Goal: Book appointment/travel/reservation

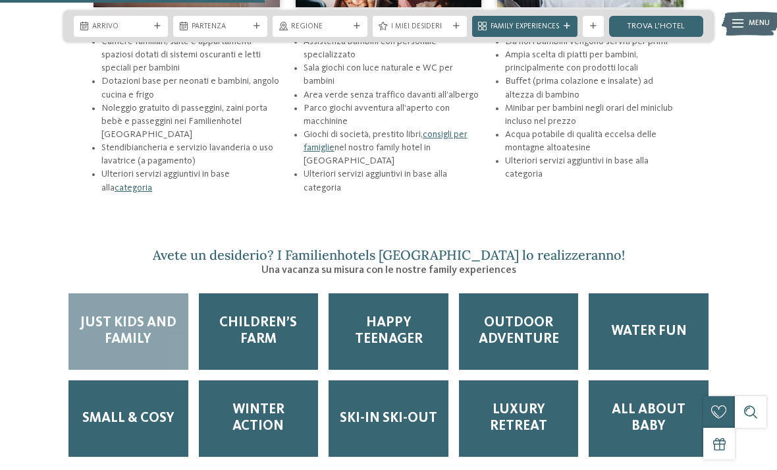
scroll to position [1594, 0]
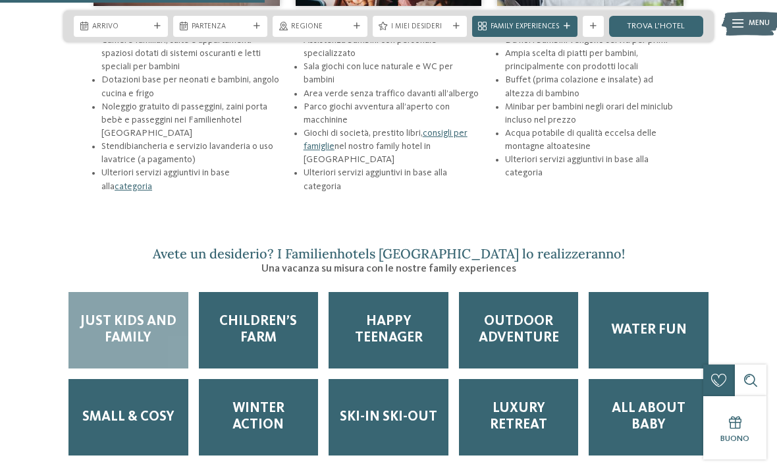
click at [659, 322] on span "Water Fun" at bounding box center [649, 330] width 76 height 16
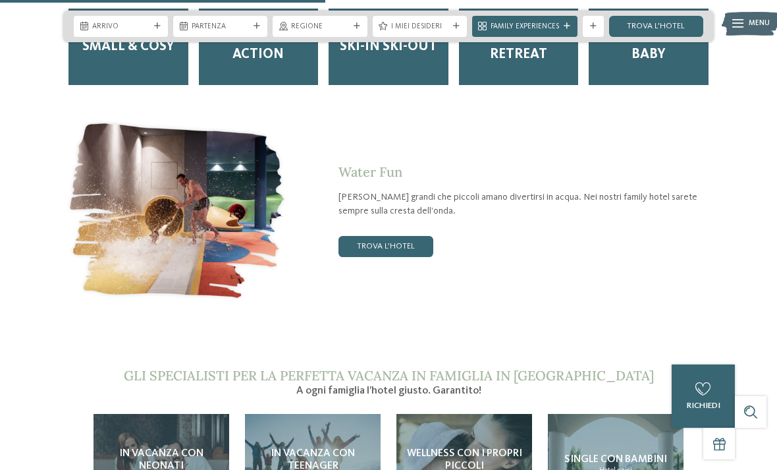
scroll to position [1964, 0]
click at [400, 236] on link "trova l’hotel" at bounding box center [385, 246] width 95 height 21
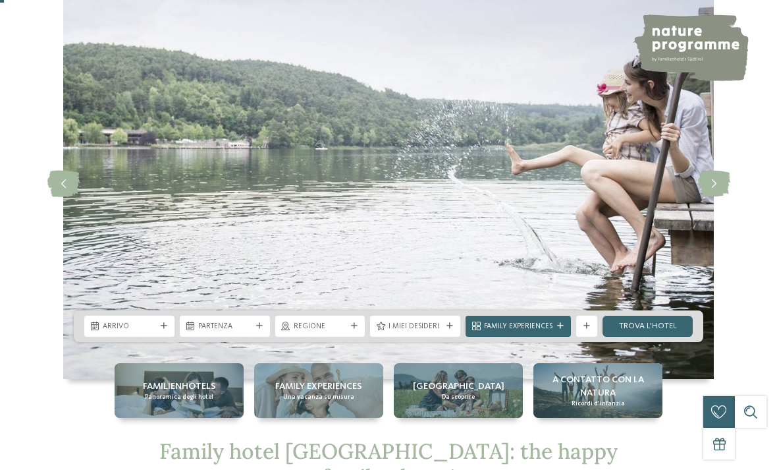
scroll to position [0, 0]
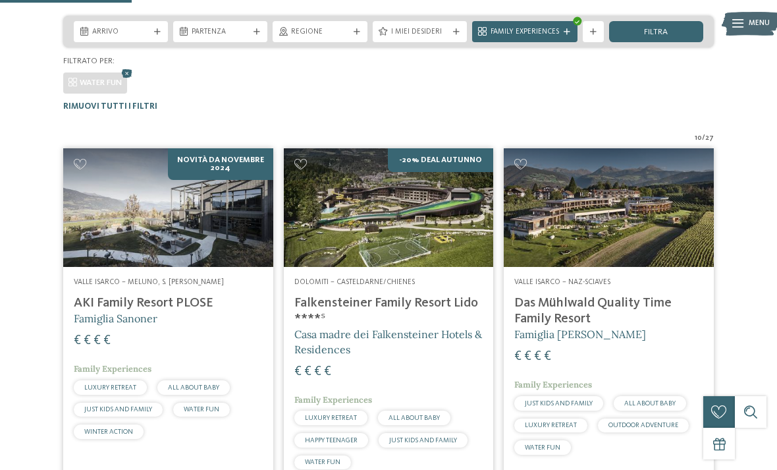
scroll to position [323, 0]
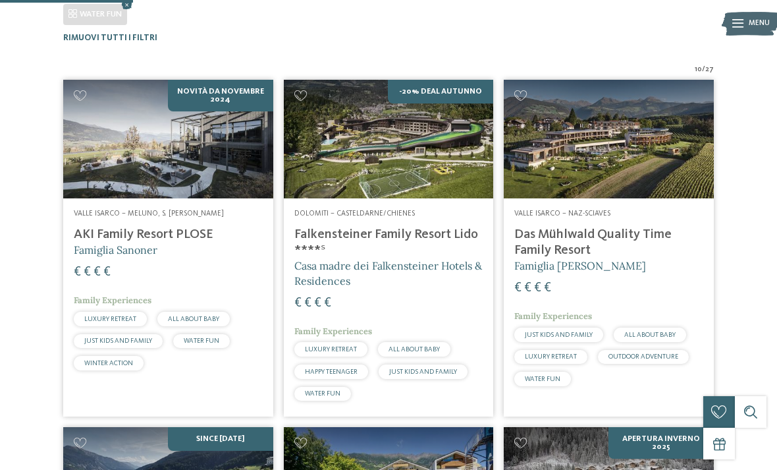
click at [340, 216] on span "Dolomiti – Casteldarne/Chienes" at bounding box center [354, 213] width 121 height 8
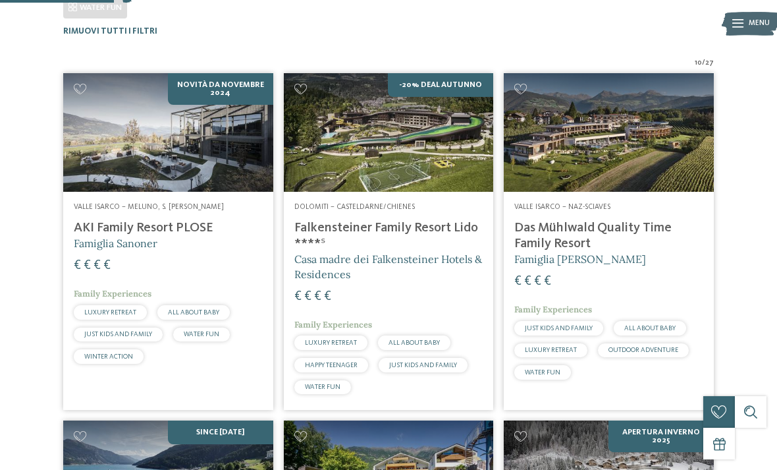
scroll to position [335, 0]
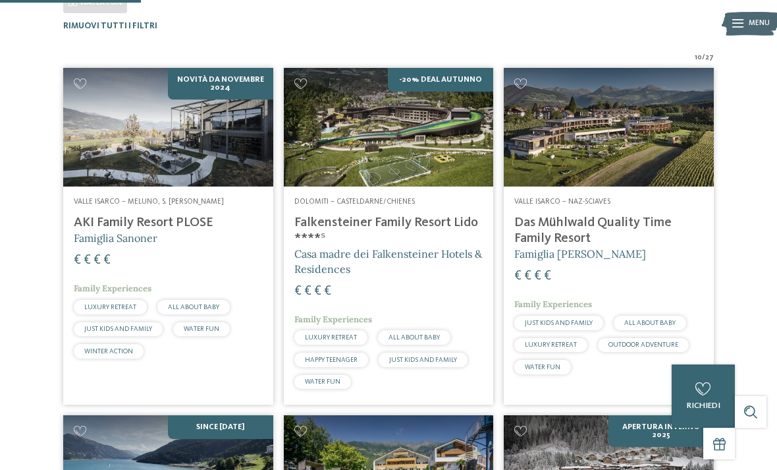
click at [109, 215] on h4 "AKI Family Resort PLOSE" at bounding box center [168, 223] width 189 height 16
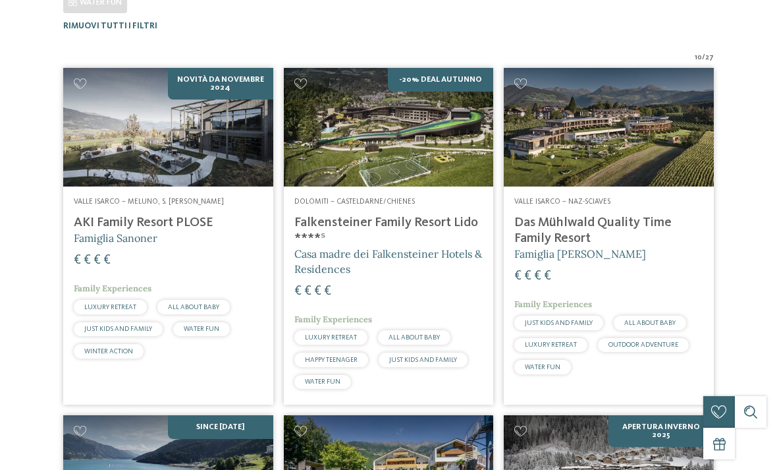
scroll to position [0, 0]
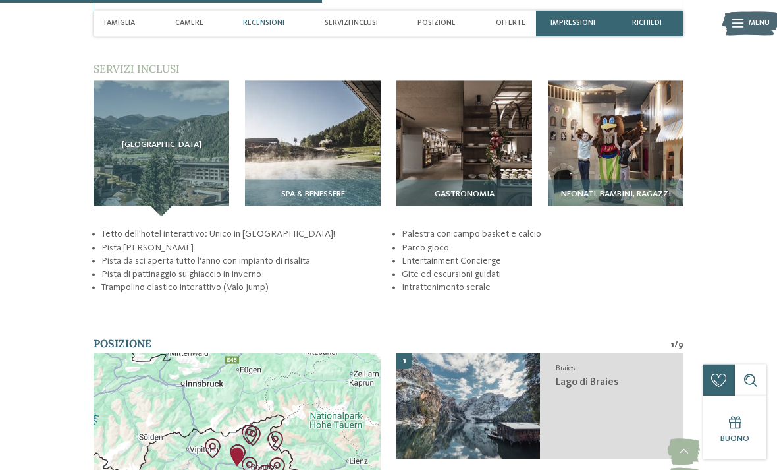
scroll to position [1527, 0]
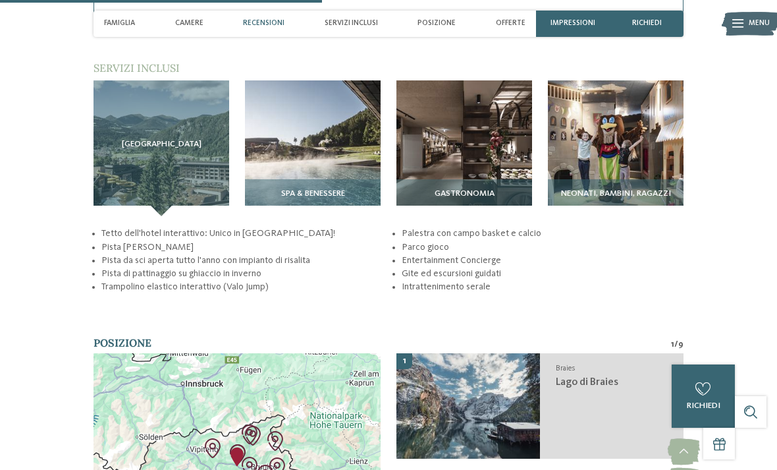
click at [663, 183] on img at bounding box center [616, 148] width 136 height 136
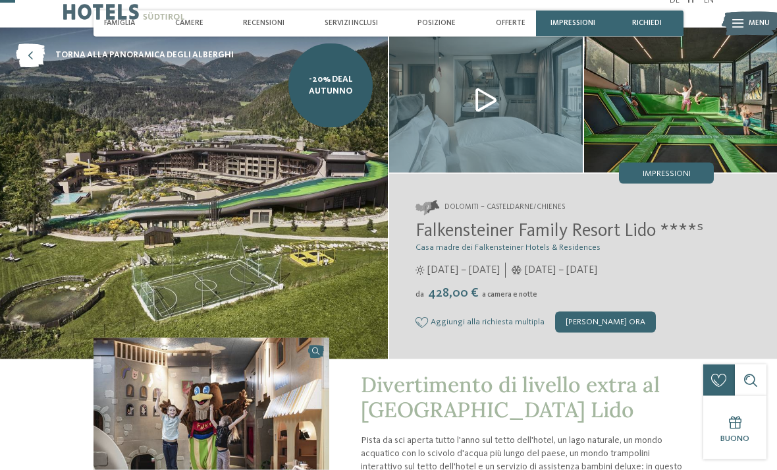
scroll to position [0, 0]
